Goal: Find specific page/section: Find specific page/section

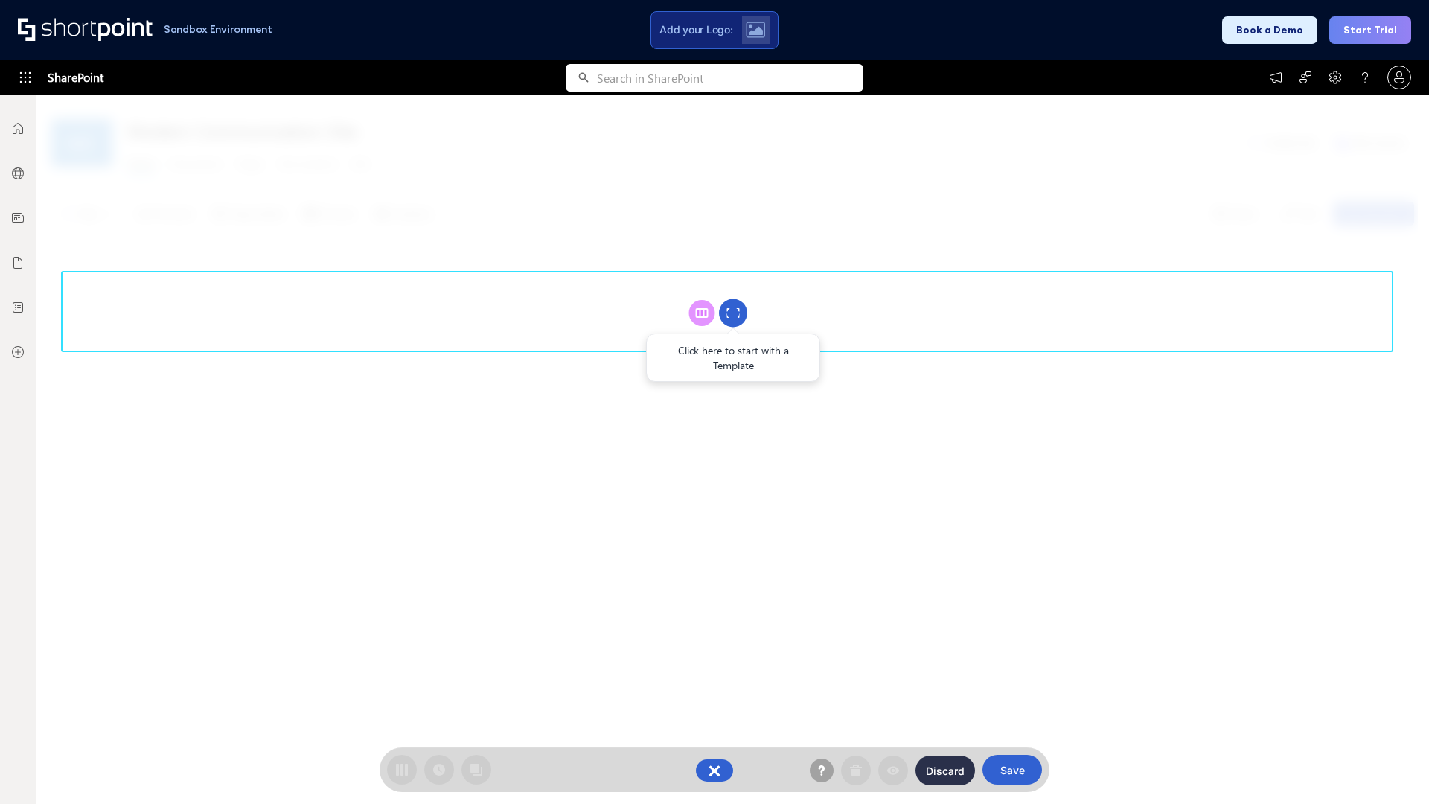
click at [733, 313] on circle at bounding box center [733, 313] width 28 height 28
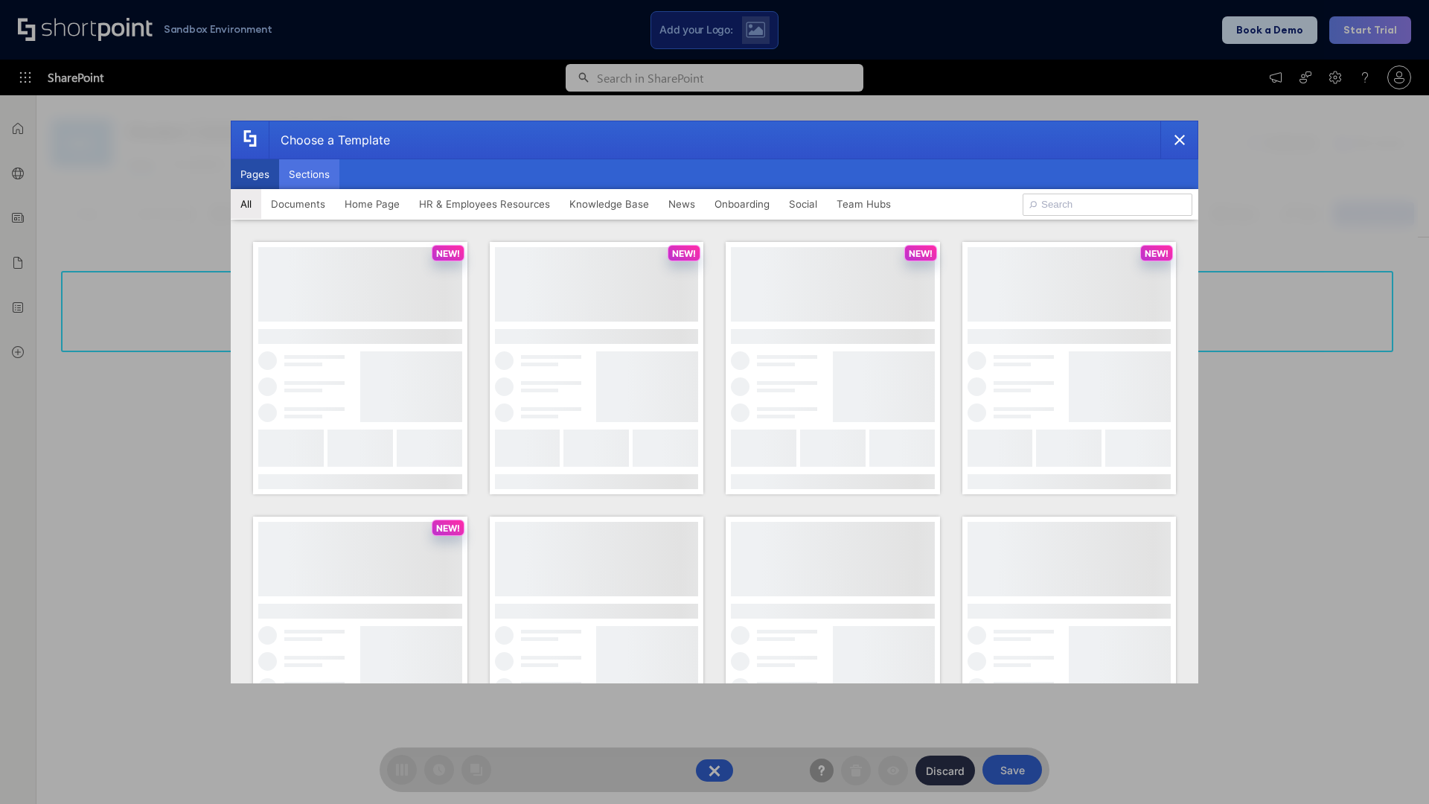
click at [309, 174] on button "Sections" at bounding box center [309, 174] width 60 height 30
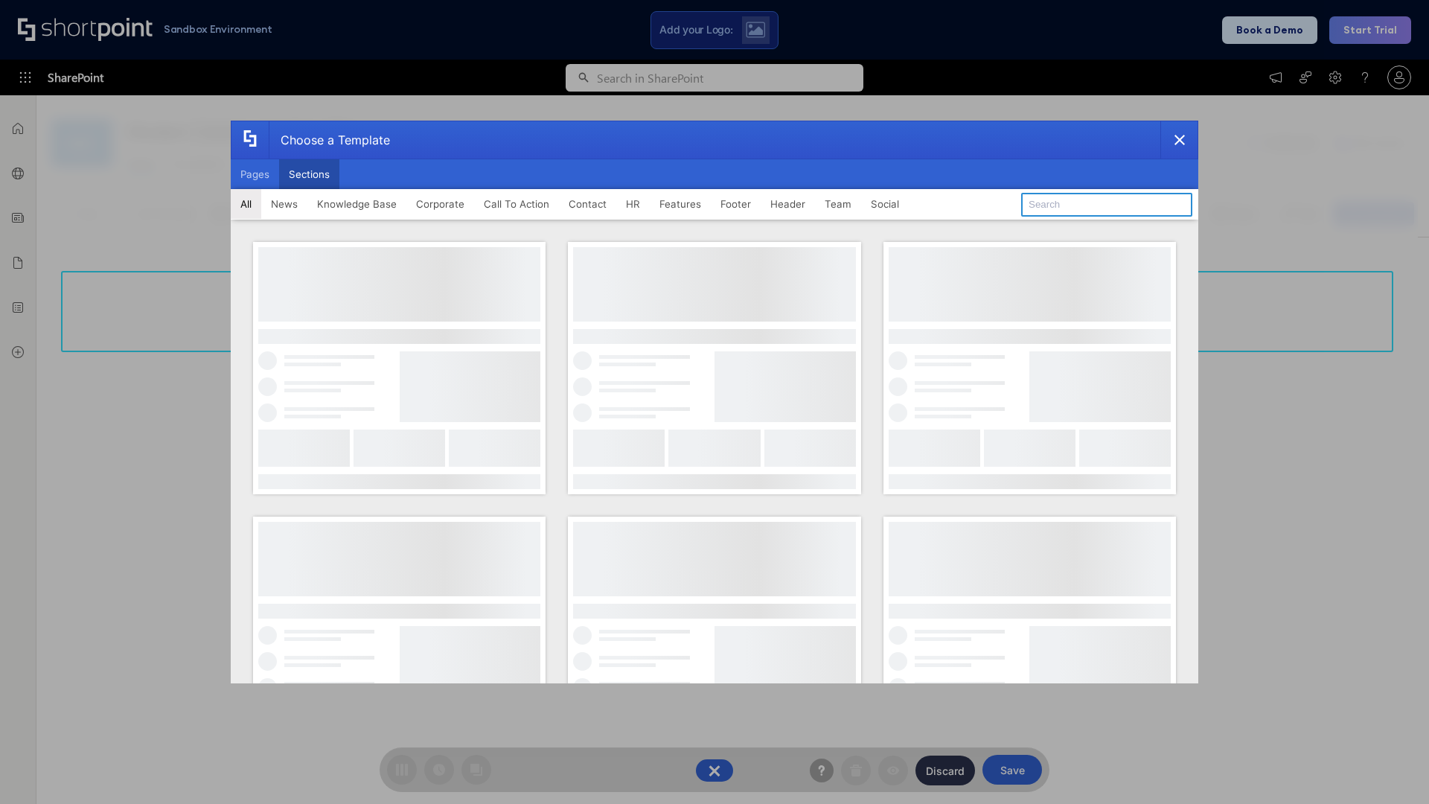
type input "Social"
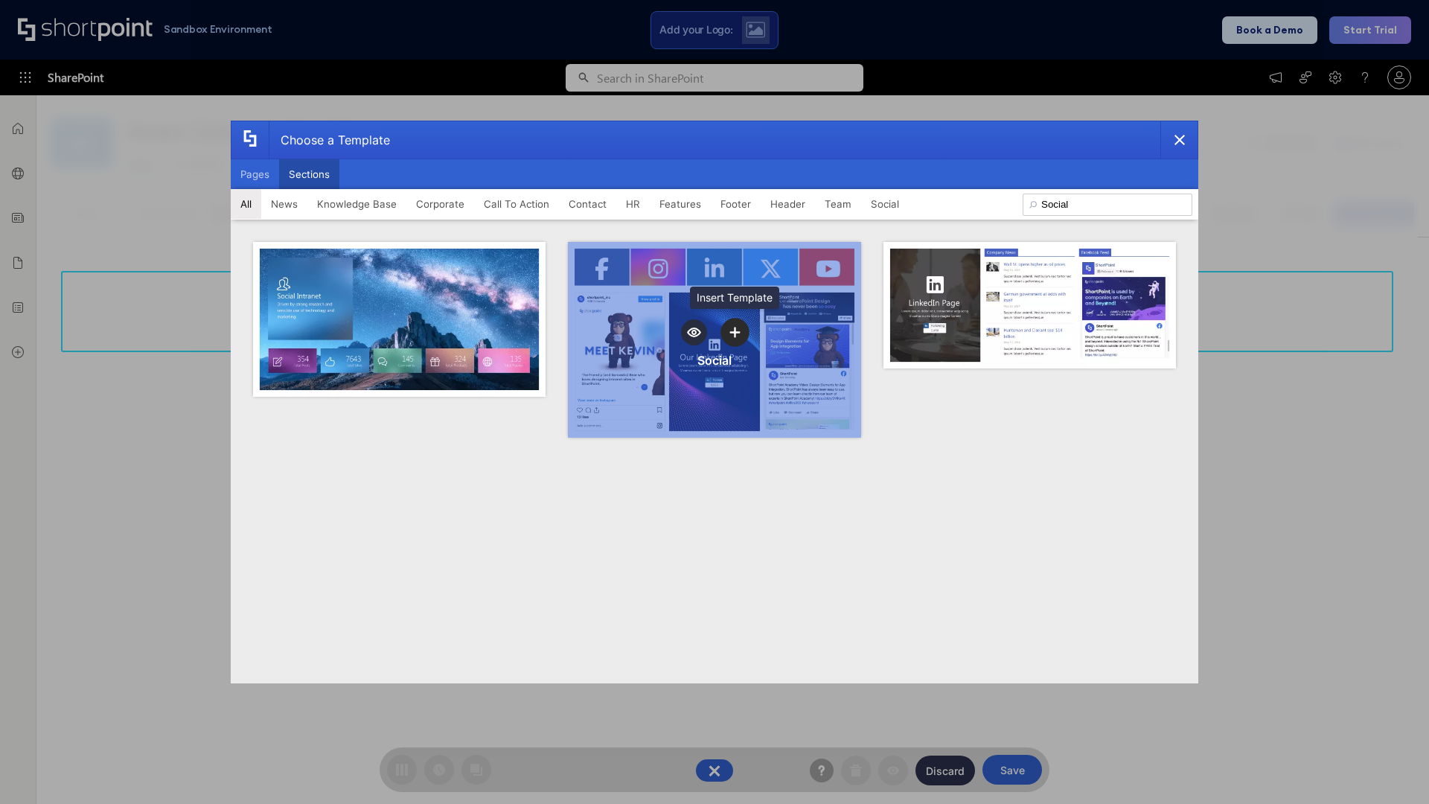
click at [734, 332] on icon "template selector" at bounding box center [734, 332] width 10 height 10
